Goal: Task Accomplishment & Management: Use online tool/utility

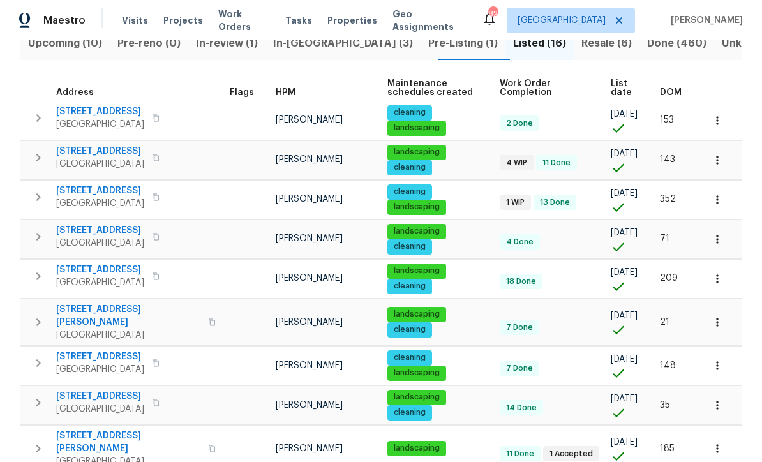
scroll to position [153, 0]
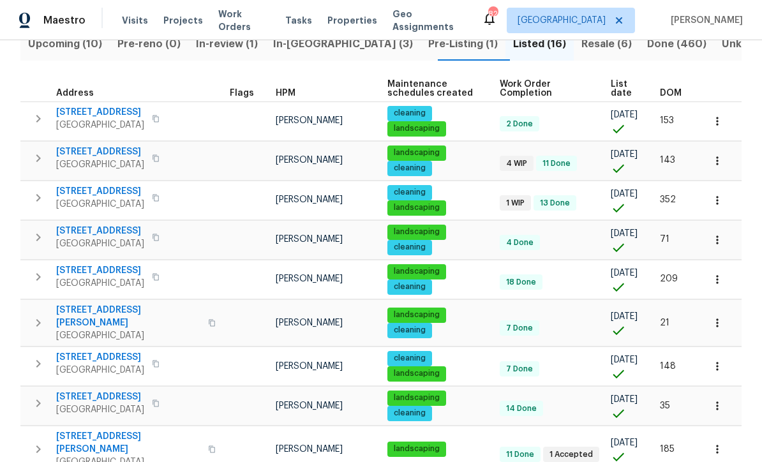
click at [96, 116] on span "[STREET_ADDRESS]" at bounding box center [100, 112] width 88 height 13
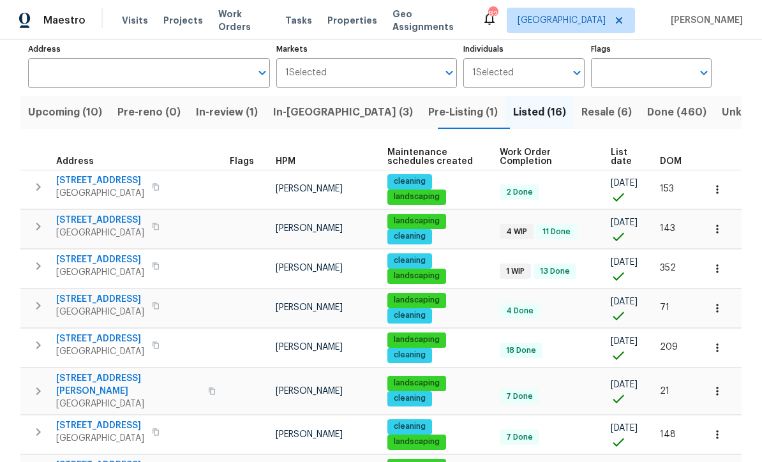
scroll to position [84, 0]
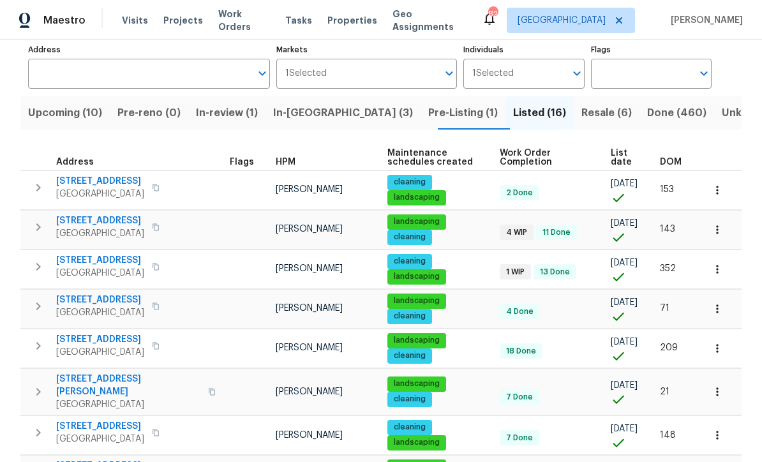
click at [56, 109] on span "Upcoming (10)" at bounding box center [65, 113] width 74 height 18
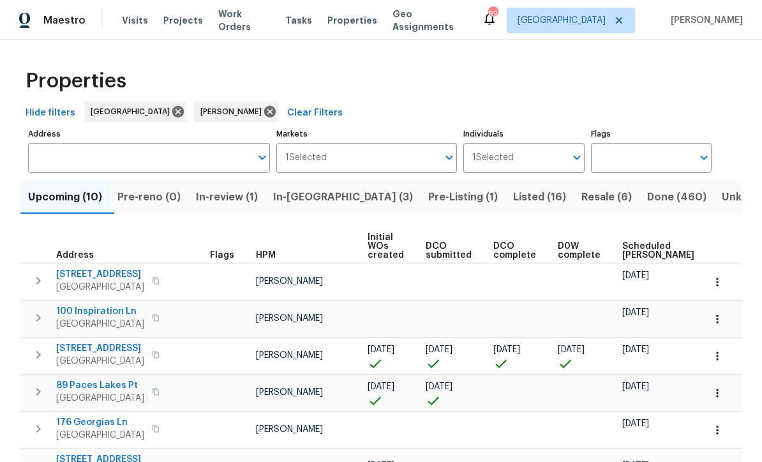
click at [721, 352] on icon "button" at bounding box center [717, 356] width 13 height 13
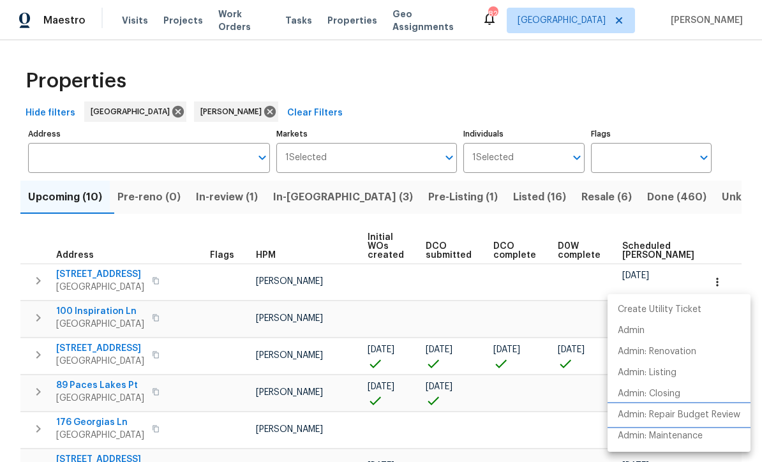
click at [670, 419] on p "Admin: Repair Budget Review" at bounding box center [679, 414] width 123 height 13
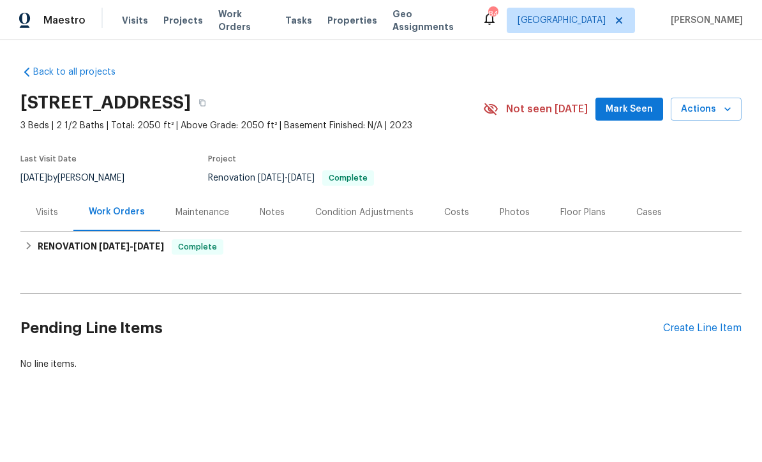
click at [717, 323] on div "Create Line Item" at bounding box center [702, 328] width 78 height 12
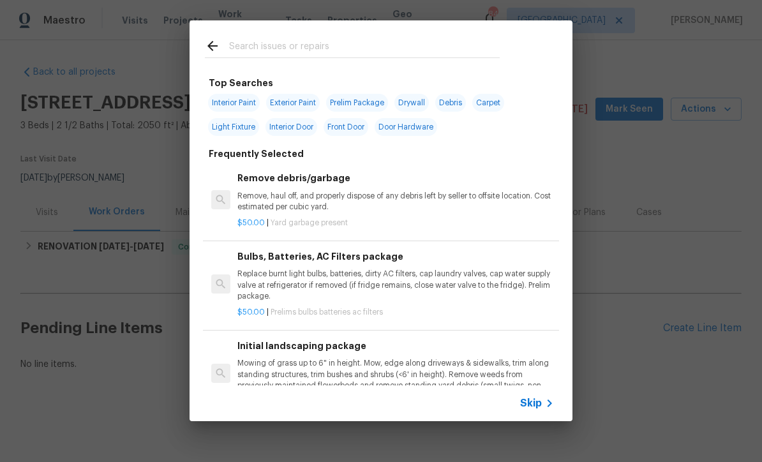
click at [538, 406] on span "Skip" at bounding box center [531, 403] width 22 height 13
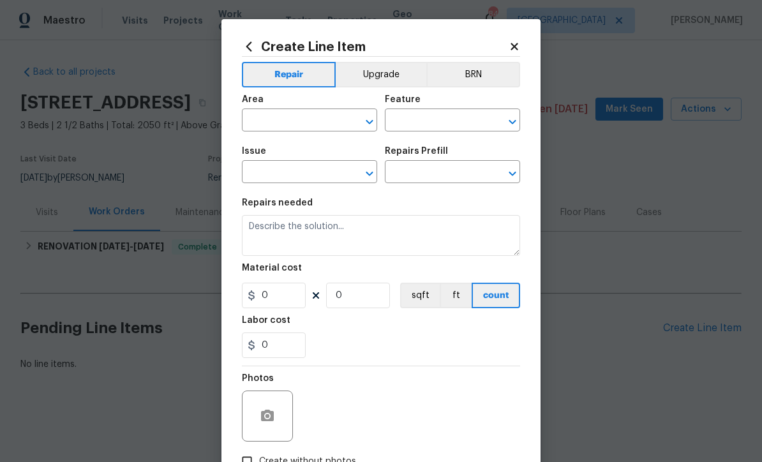
click at [257, 118] on input "text" at bounding box center [292, 122] width 100 height 20
click at [271, 171] on li "Interior Overall" at bounding box center [309, 171] width 135 height 21
type input "Interior Overall"
click at [406, 126] on input "text" at bounding box center [435, 122] width 100 height 20
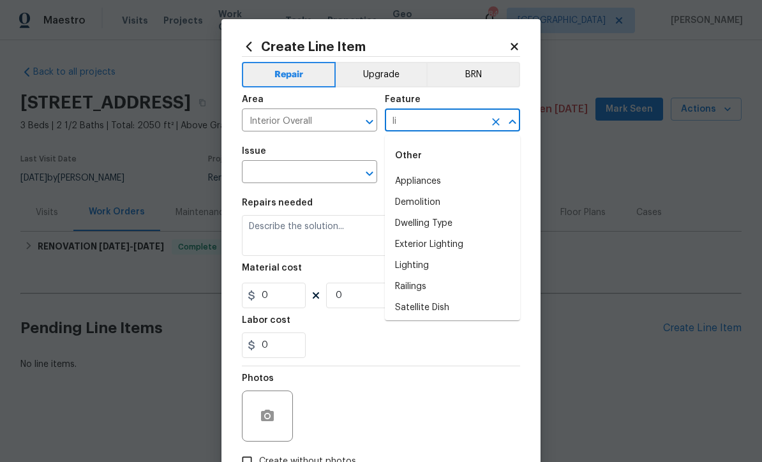
type input "l"
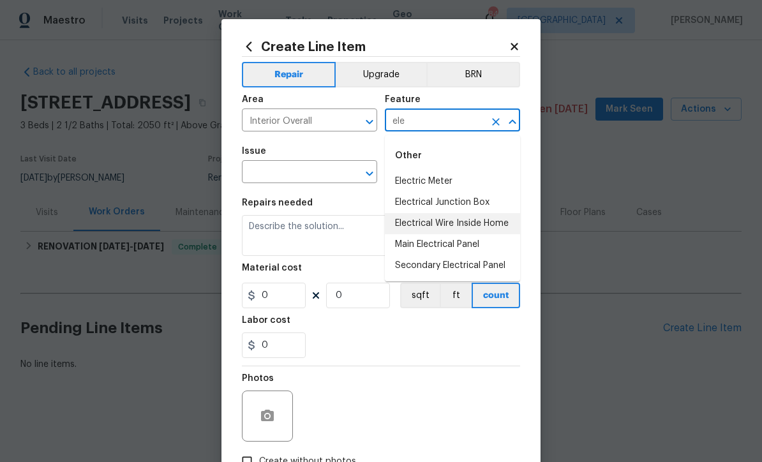
click at [427, 228] on li "Electrical Wire Inside Home" at bounding box center [452, 223] width 135 height 21
type input "Electrical Wire Inside Home"
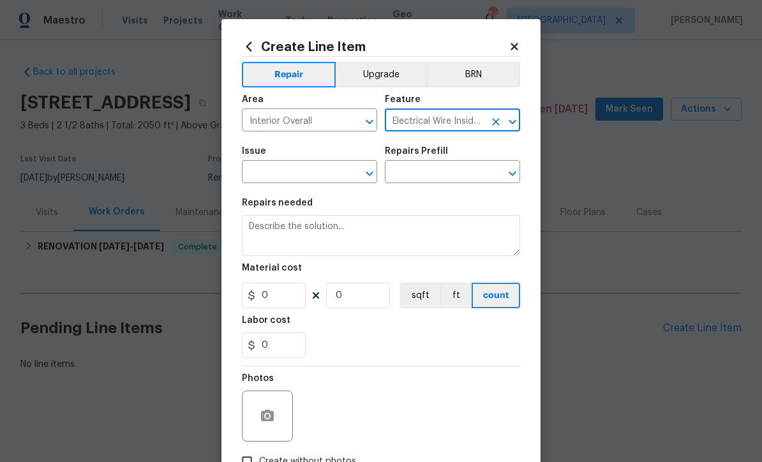
click at [267, 172] on input "text" at bounding box center [292, 173] width 100 height 20
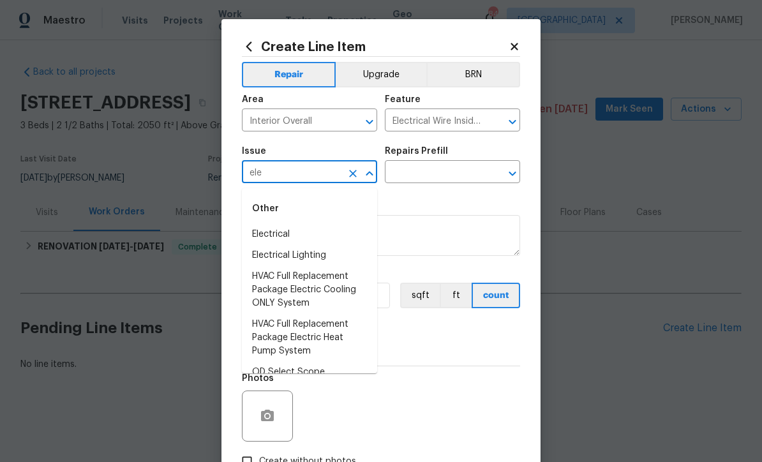
click at [271, 232] on li "Electrical" at bounding box center [309, 234] width 135 height 21
type input "Electrical"
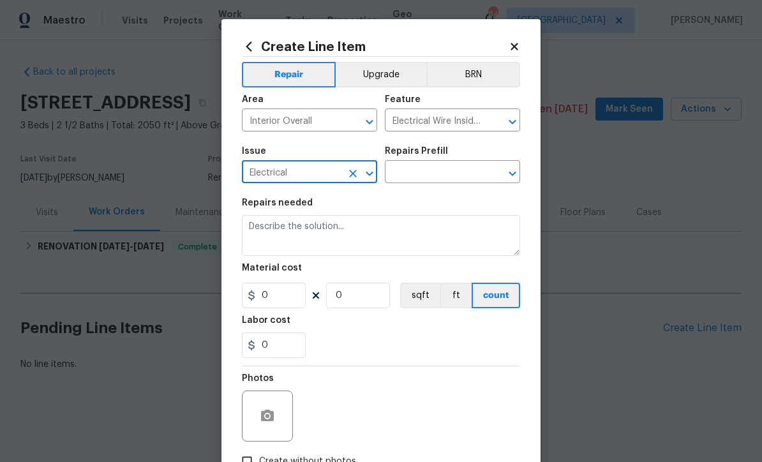
click at [410, 172] on input "text" at bounding box center [435, 173] width 100 height 20
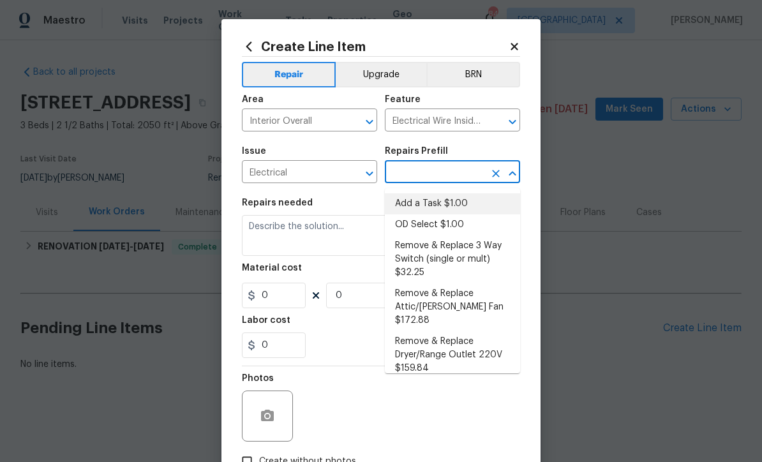
click at [423, 204] on li "Add a Task $1.00" at bounding box center [452, 203] width 135 height 21
type input "Add a Task $1.00"
type textarea "HPM to detail"
type input "1"
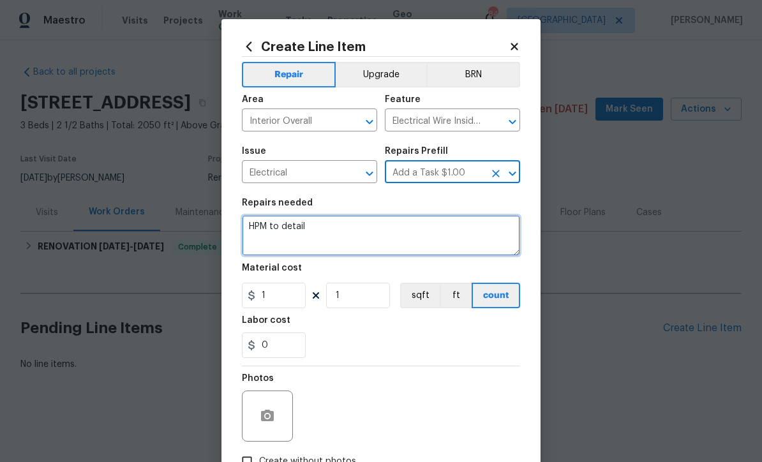
click at [332, 229] on textarea "HPM to detail" at bounding box center [381, 235] width 278 height 41
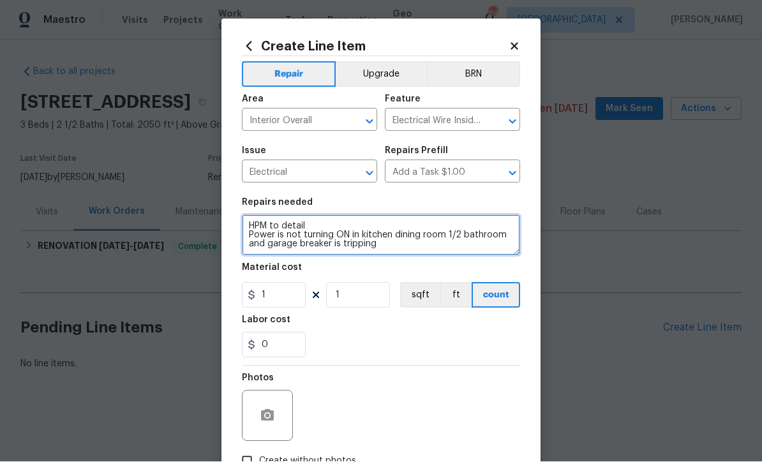
type textarea "HPM to detail Power is not turning ON in kitchen dining room 1/2 bathroom and g…"
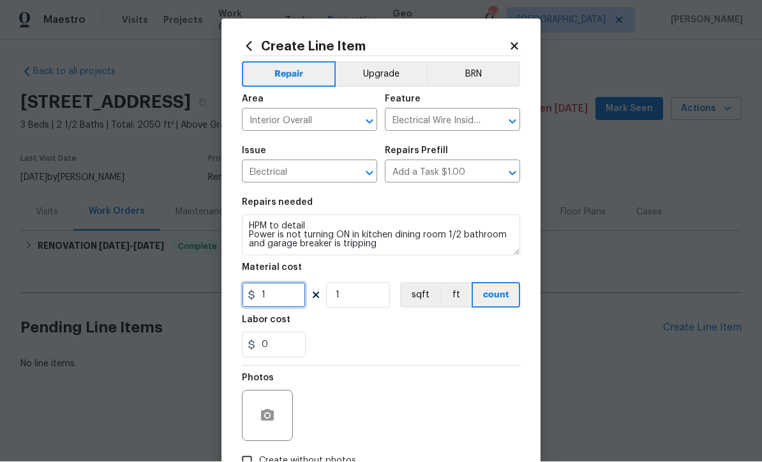
click at [275, 299] on input "1" at bounding box center [274, 296] width 64 height 26
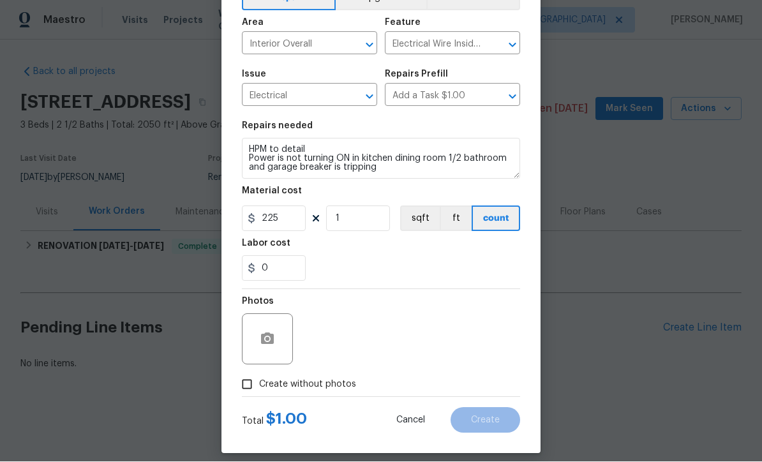
scroll to position [89, 0]
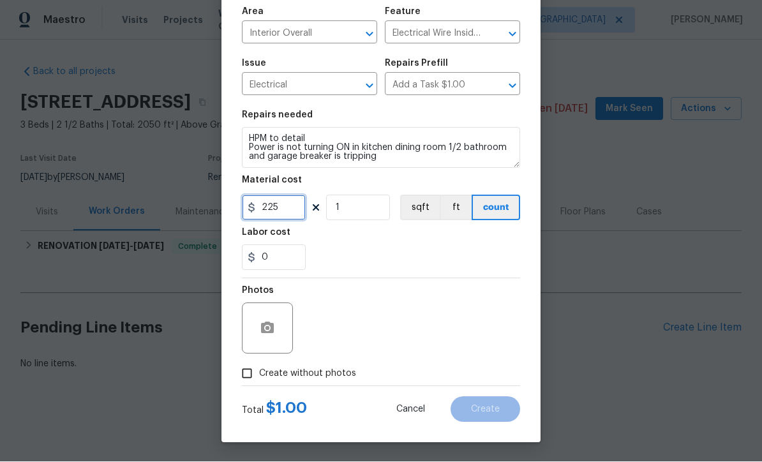
type input "225"
click at [263, 332] on icon "button" at bounding box center [267, 327] width 13 height 11
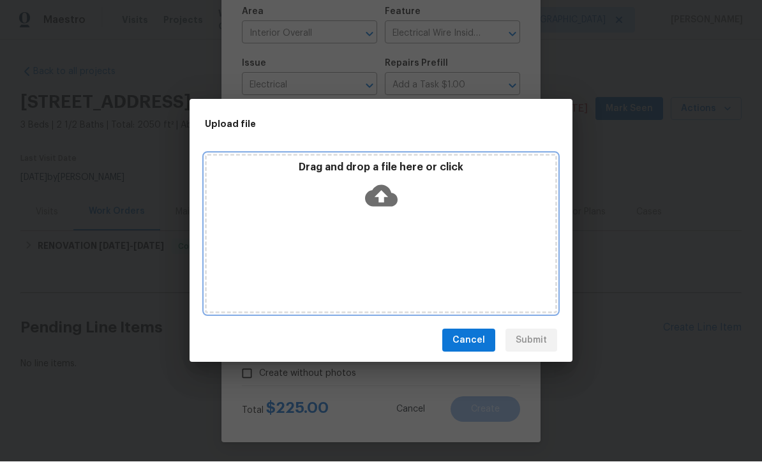
click at [379, 188] on icon at bounding box center [381, 197] width 33 height 22
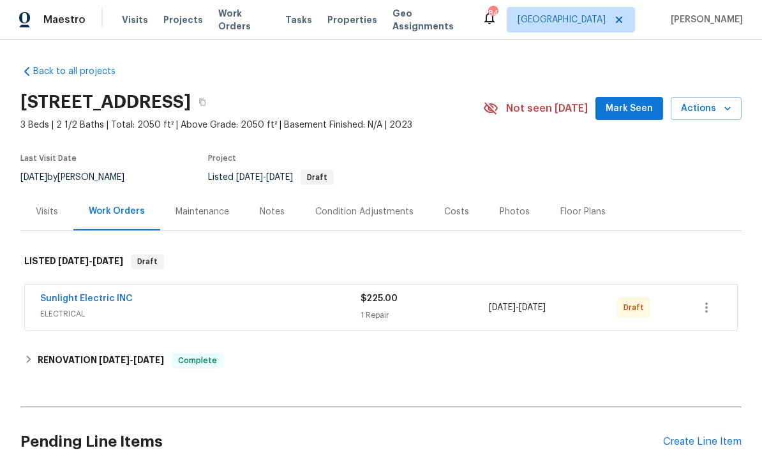
scroll to position [1, 0]
click at [708, 311] on icon "button" at bounding box center [706, 308] width 3 height 10
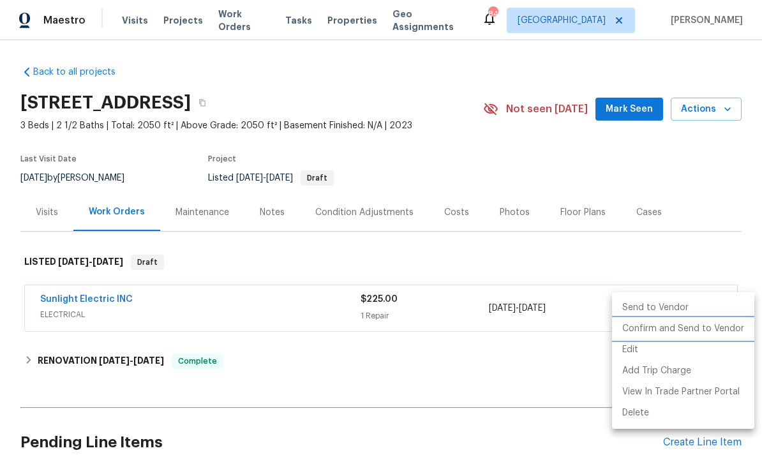
click at [686, 331] on li "Confirm and Send to Vendor" at bounding box center [683, 328] width 142 height 21
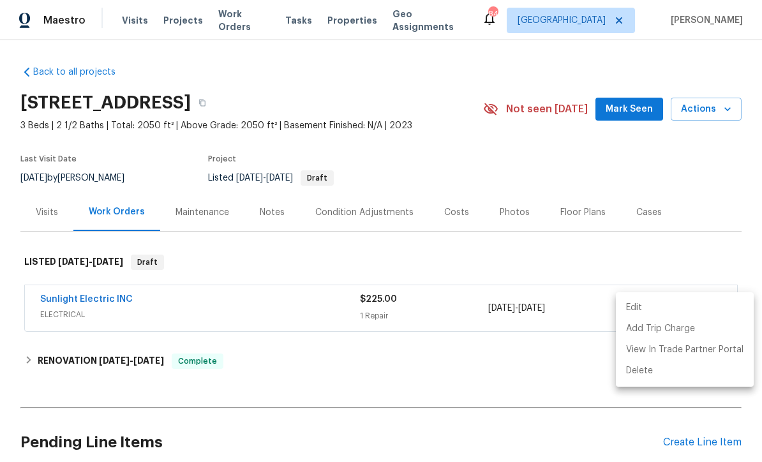
click at [78, 302] on div at bounding box center [381, 231] width 762 height 462
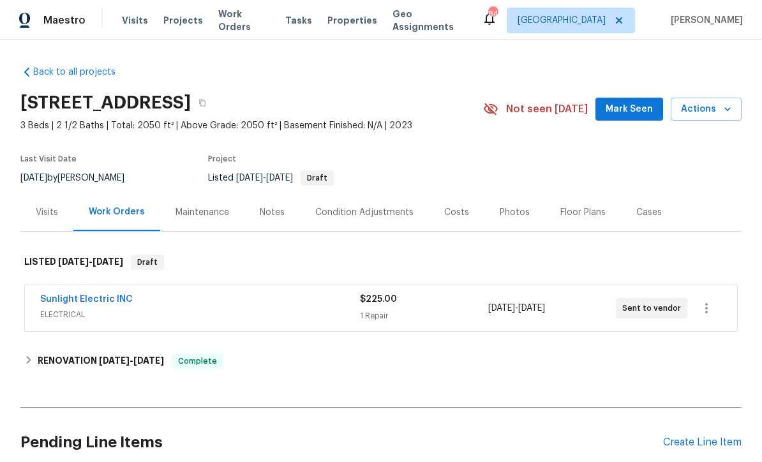
click at [76, 297] on link "Sunlight Electric INC" at bounding box center [86, 299] width 93 height 9
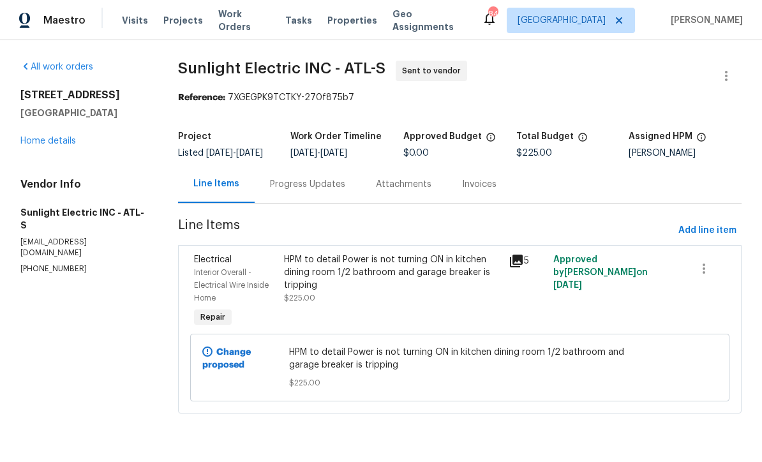
click at [295, 191] on div "Progress Updates" at bounding box center [307, 184] width 75 height 13
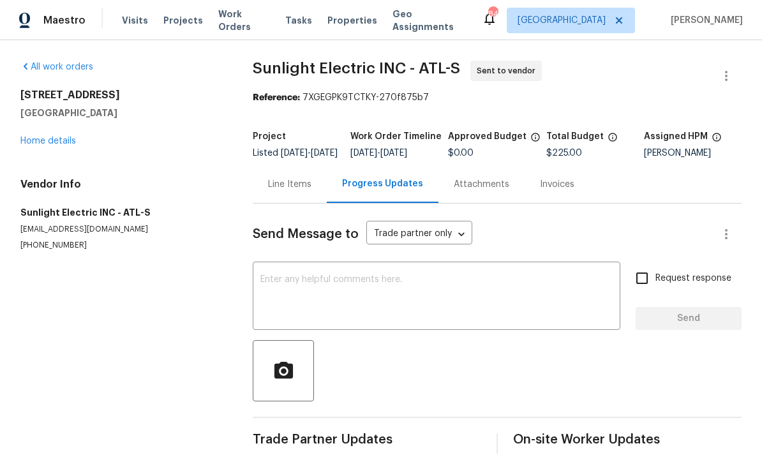
click at [262, 289] on textarea at bounding box center [436, 297] width 352 height 45
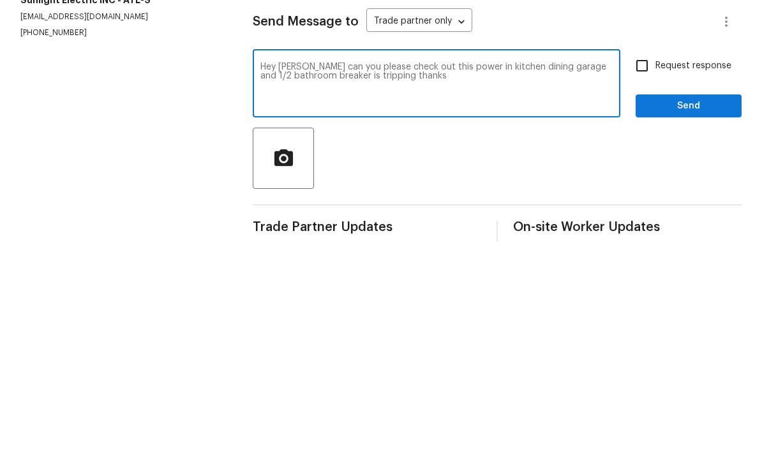
type textarea "Hey John can you please check out this power in kitchen dining garage and 1/2 b…"
click at [650, 265] on input "Request response" at bounding box center [641, 278] width 27 height 27
checkbox input "true"
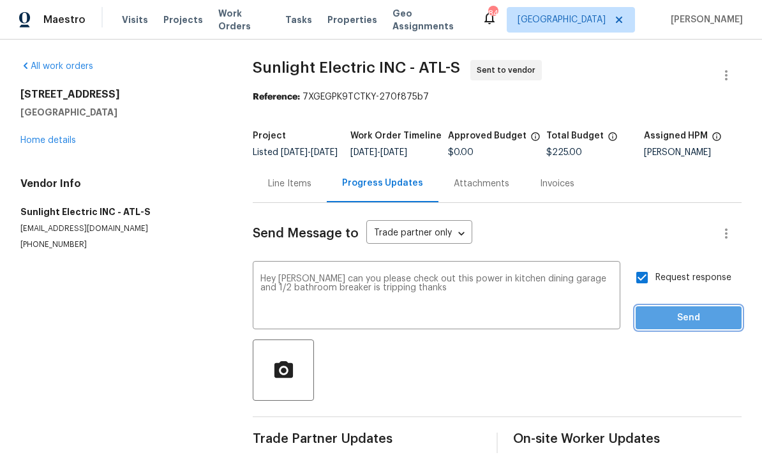
click at [678, 311] on span "Send" at bounding box center [688, 319] width 85 height 16
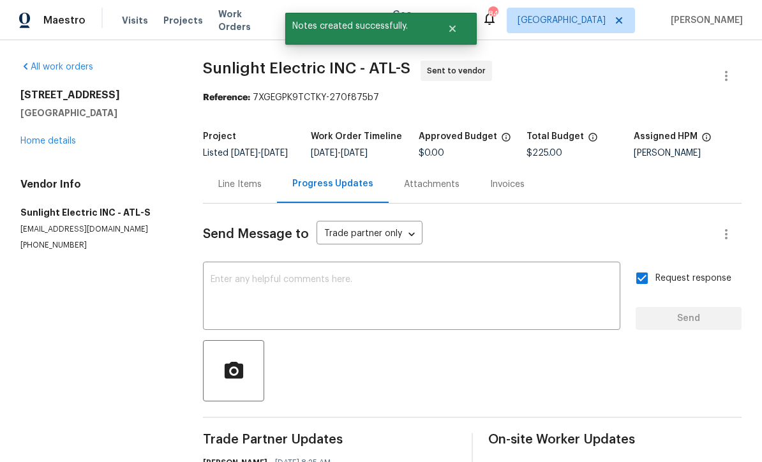
scroll to position [0, 0]
